Goal: Task Accomplishment & Management: Use online tool/utility

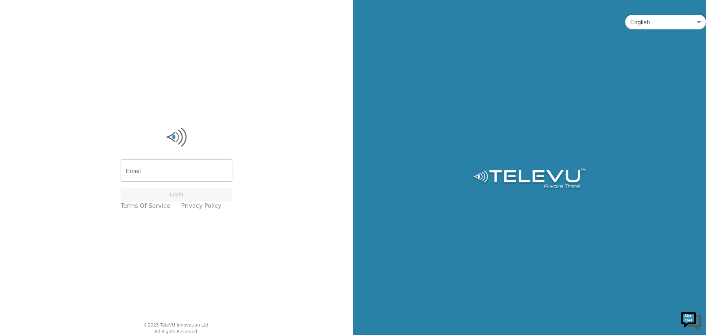
click at [156, 167] on input "Email" at bounding box center [177, 171] width 112 height 21
type input "[PERSON_NAME][EMAIL_ADDRESS][PERSON_NAME][DOMAIN_NAME]"
click at [174, 194] on button "Login" at bounding box center [177, 194] width 112 height 14
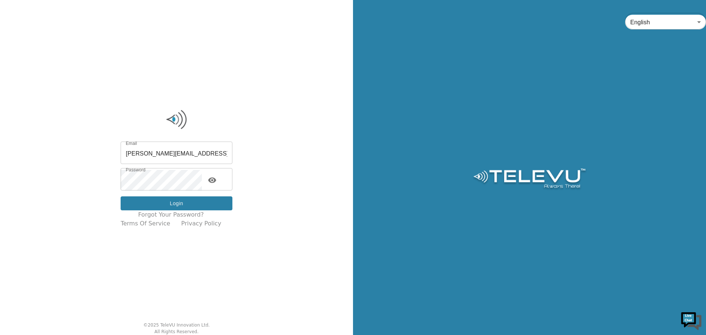
click at [175, 203] on button "Login" at bounding box center [177, 203] width 112 height 14
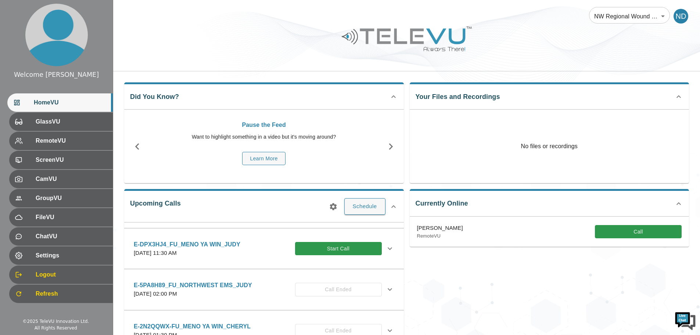
click at [386, 253] on icon at bounding box center [390, 248] width 9 height 9
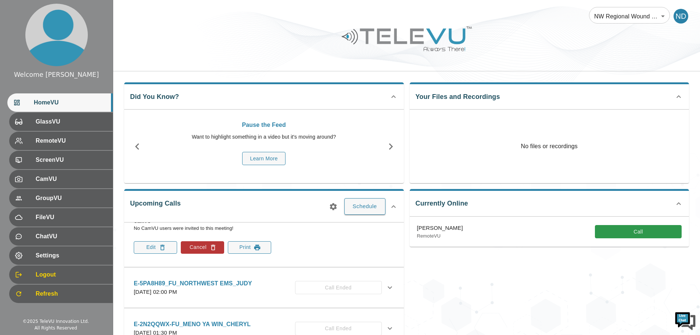
scroll to position [478, 0]
click at [194, 253] on button "Cancel" at bounding box center [202, 246] width 43 height 12
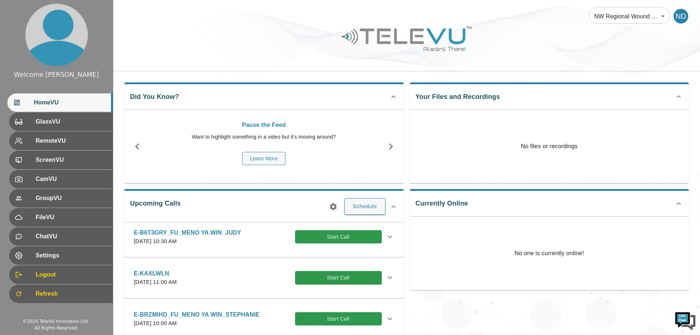
scroll to position [0, 0]
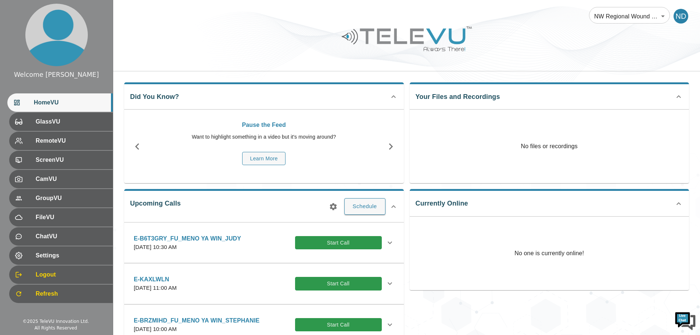
click at [386, 244] on icon at bounding box center [390, 242] width 9 height 9
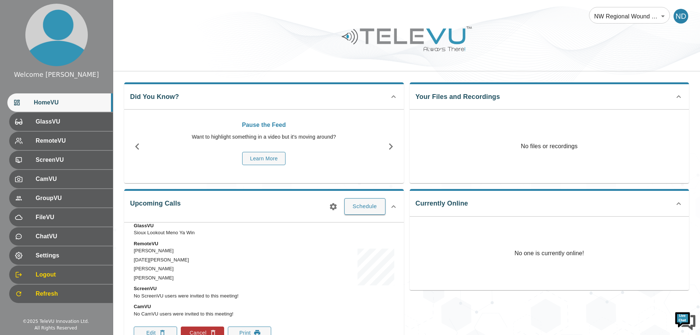
scroll to position [74, 0]
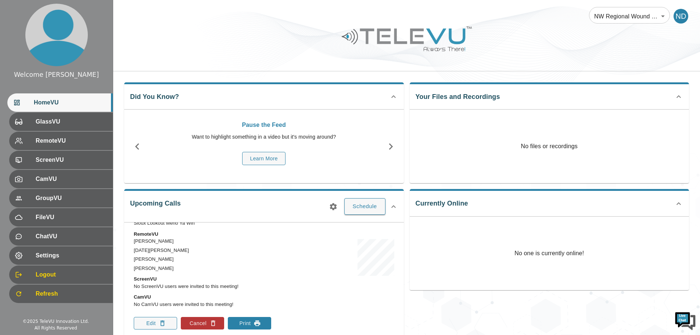
click at [240, 324] on button "Print" at bounding box center [249, 323] width 43 height 12
click at [394, 207] on icon at bounding box center [393, 206] width 9 height 9
